Goal: Task Accomplishment & Management: Use online tool/utility

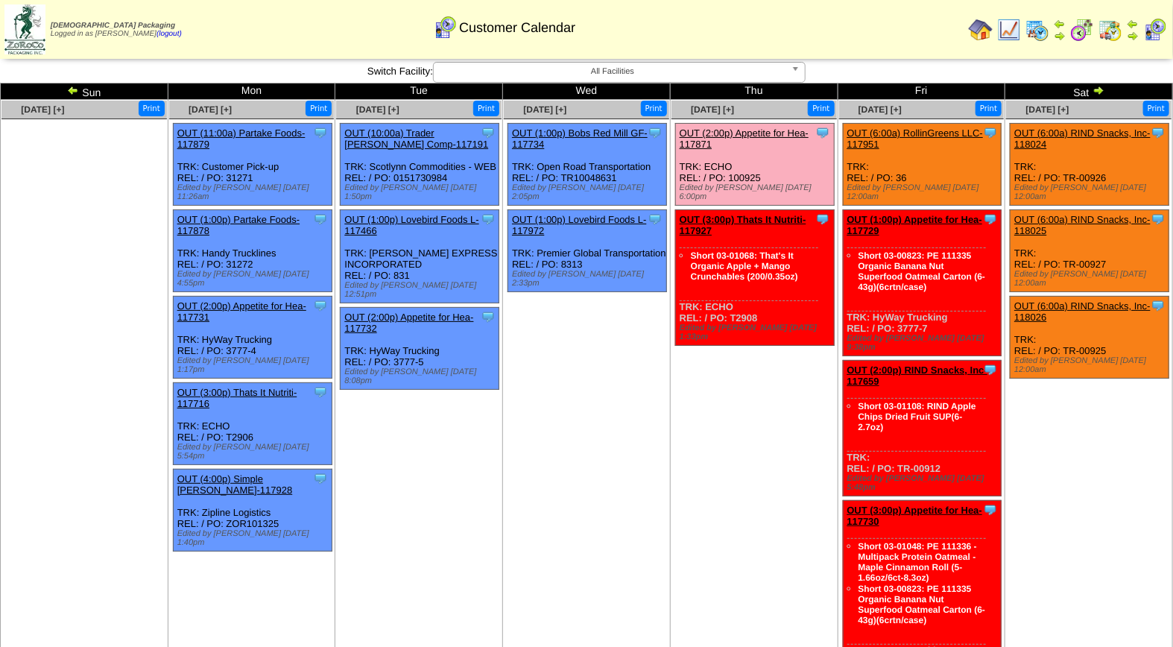
click at [1044, 27] on img at bounding box center [1037, 30] width 24 height 24
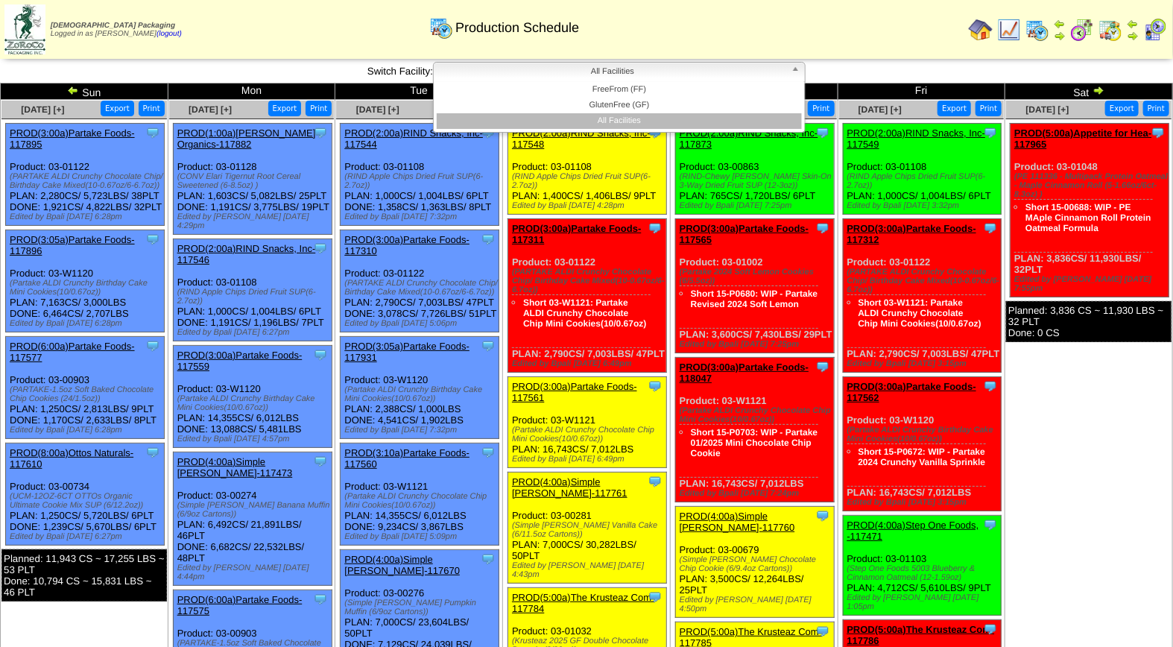
click at [600, 69] on span "All Facilities" at bounding box center [613, 72] width 346 height 18
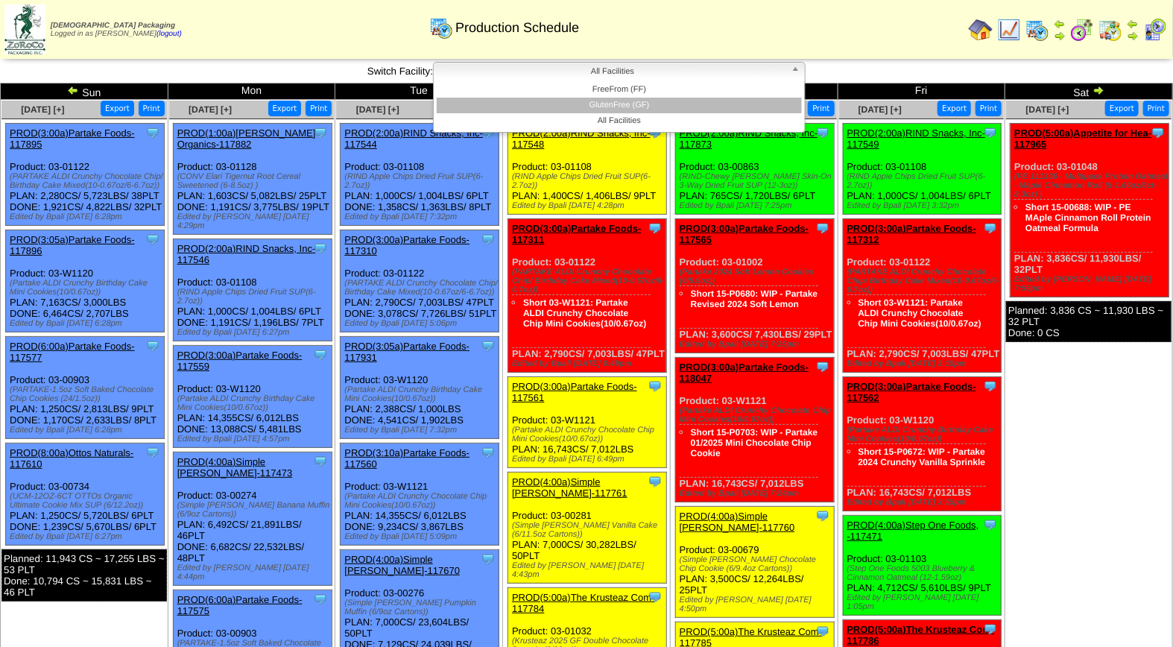
click at [608, 103] on li "GlutenFree (GF)" at bounding box center [619, 106] width 365 height 16
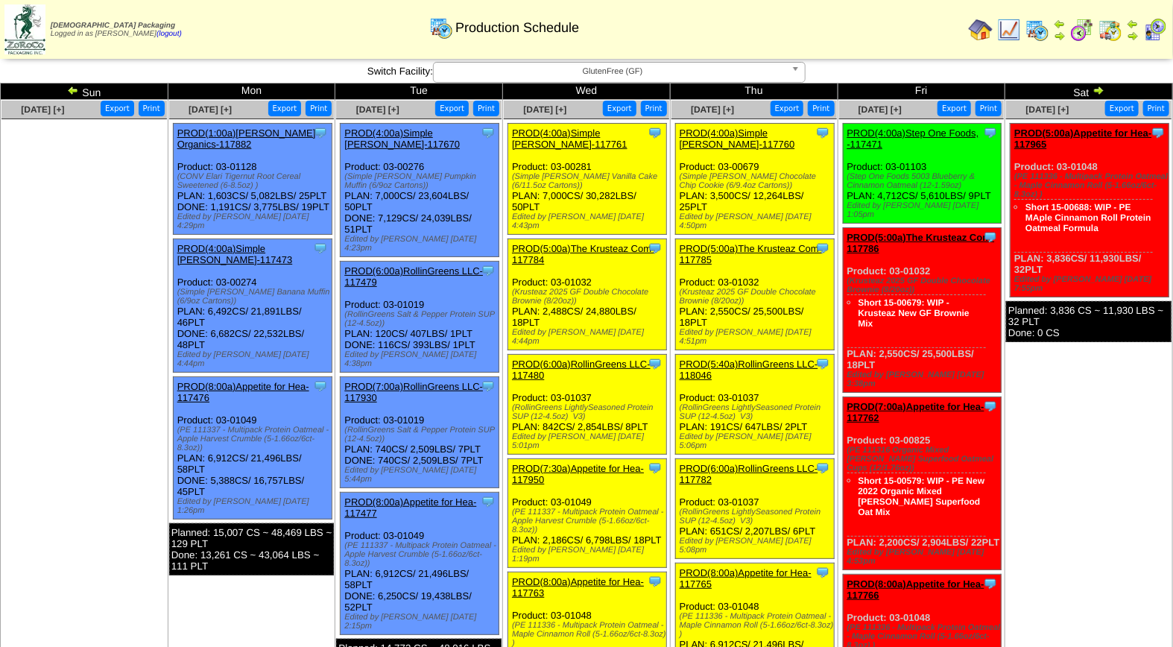
click at [1153, 31] on img at bounding box center [1155, 30] width 24 height 24
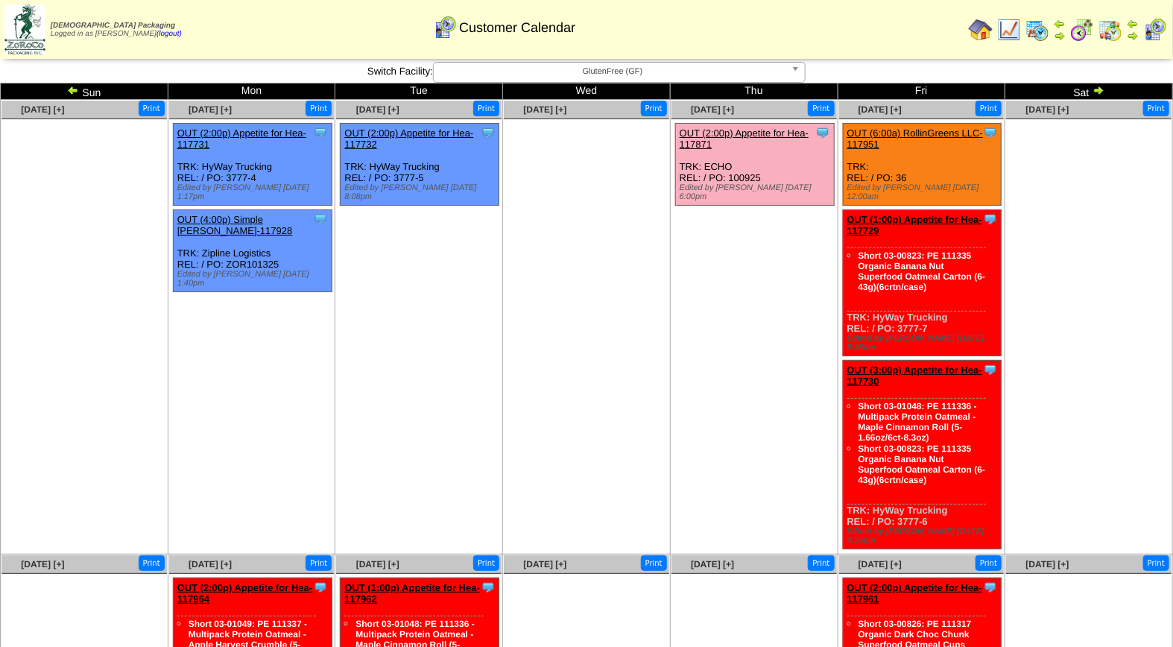
click at [614, 66] on span "GlutenFree (GF)" at bounding box center [613, 72] width 346 height 18
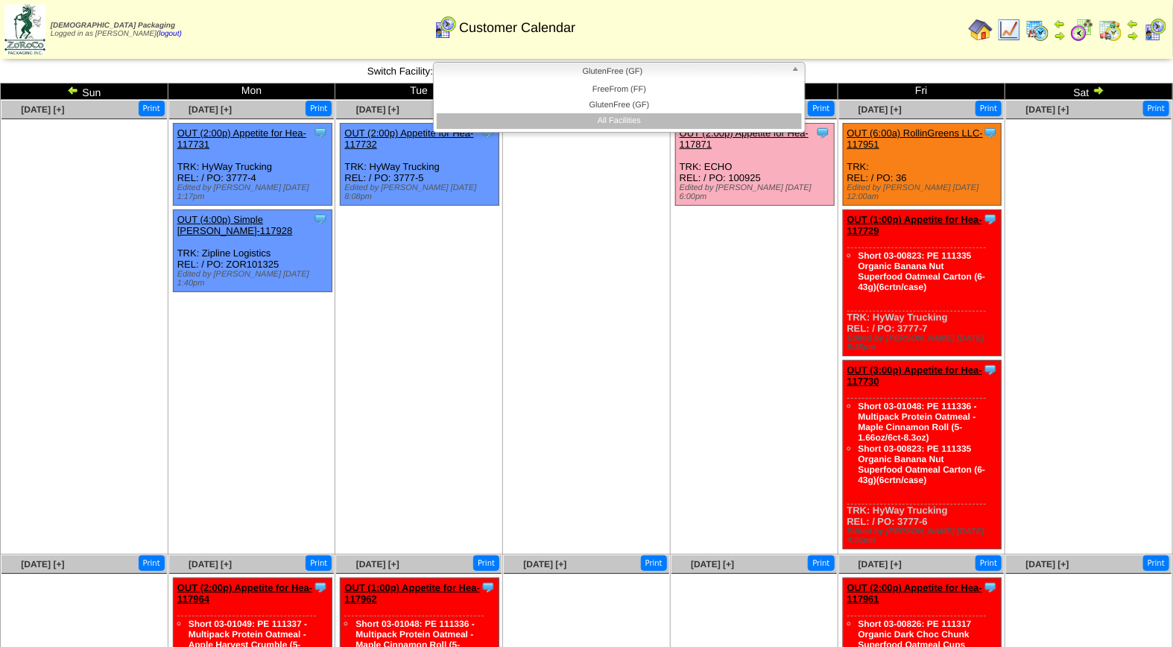
click at [612, 121] on li "All Facilities" at bounding box center [619, 121] width 365 height 16
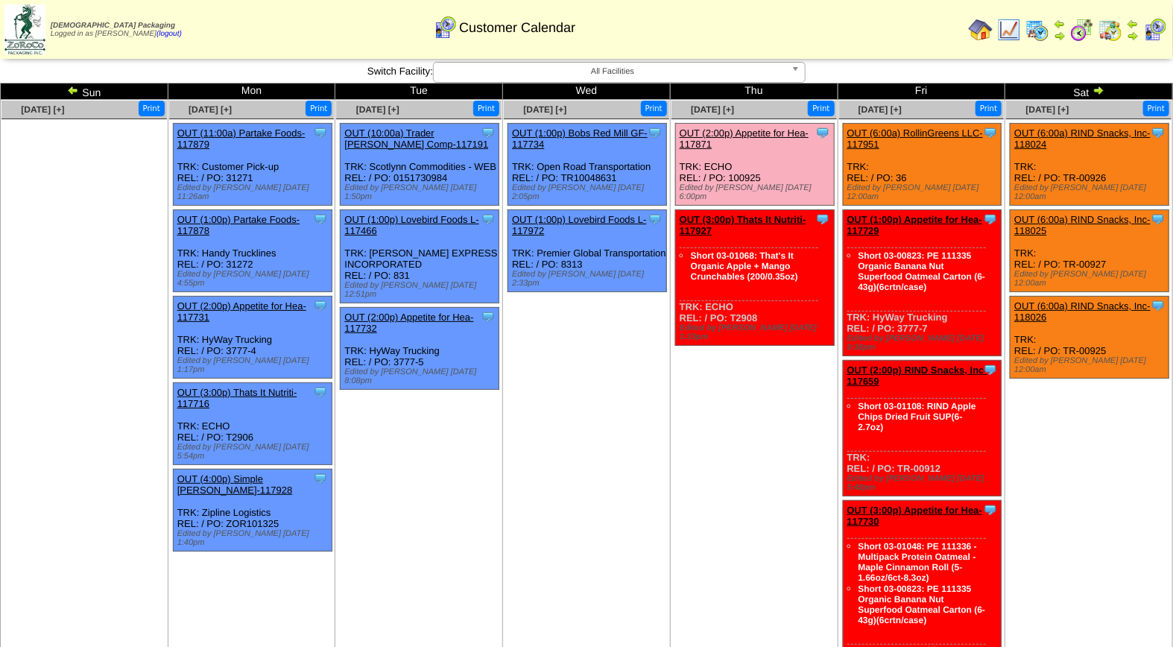
click at [751, 130] on link "OUT (2:00p) Appetite for Hea-117871" at bounding box center [743, 138] width 129 height 22
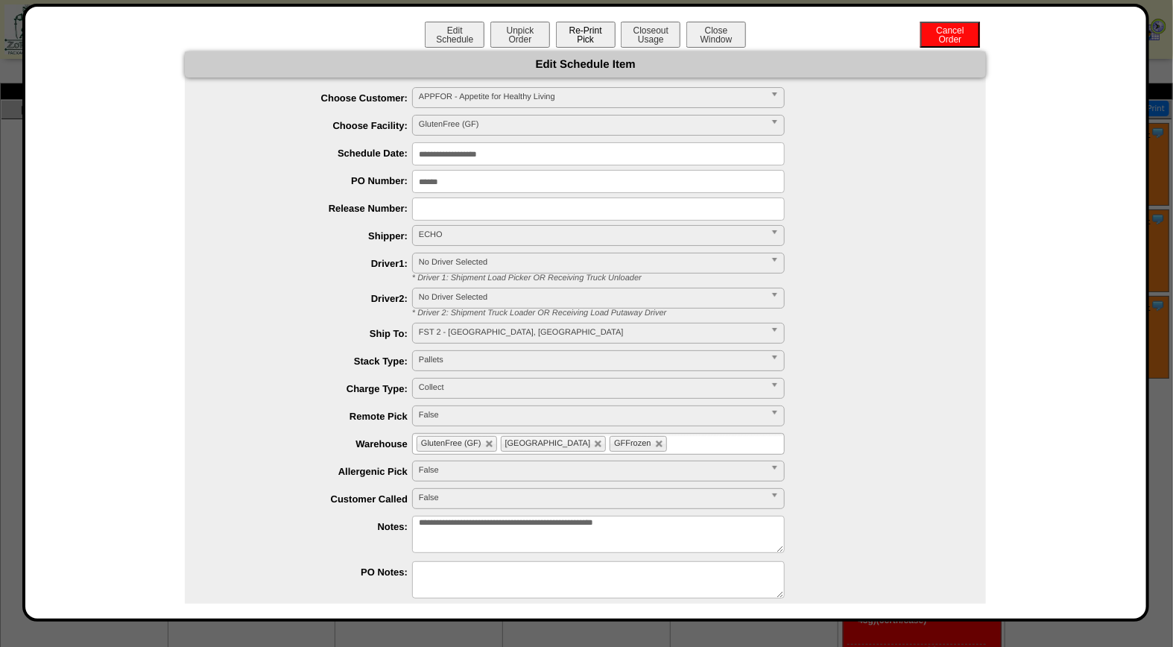
click at [576, 32] on button "Re-Print Pick" at bounding box center [586, 35] width 60 height 26
